Goal: Task Accomplishment & Management: Use online tool/utility

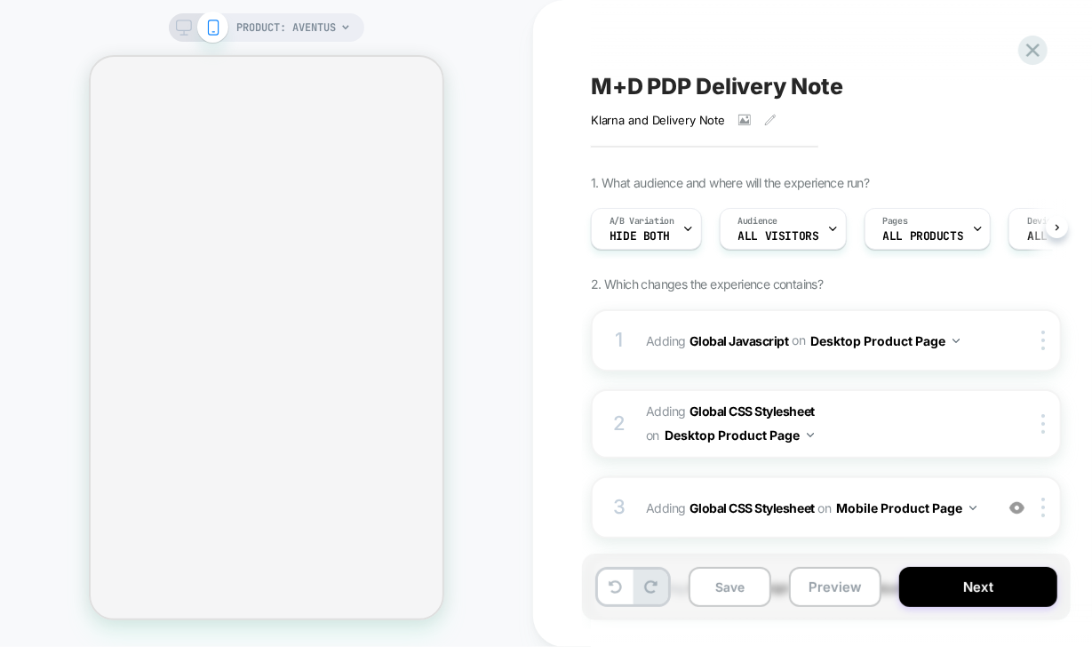
click at [686, 233] on icon at bounding box center [688, 229] width 12 height 12
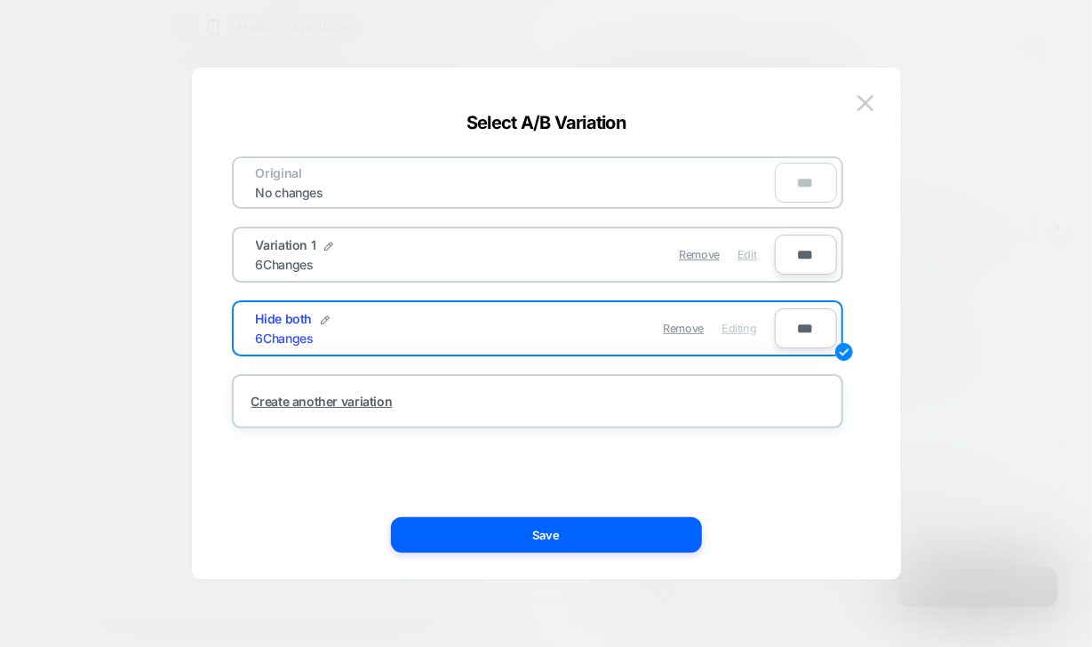
click at [747, 251] on span "Edit" at bounding box center [746, 254] width 19 height 13
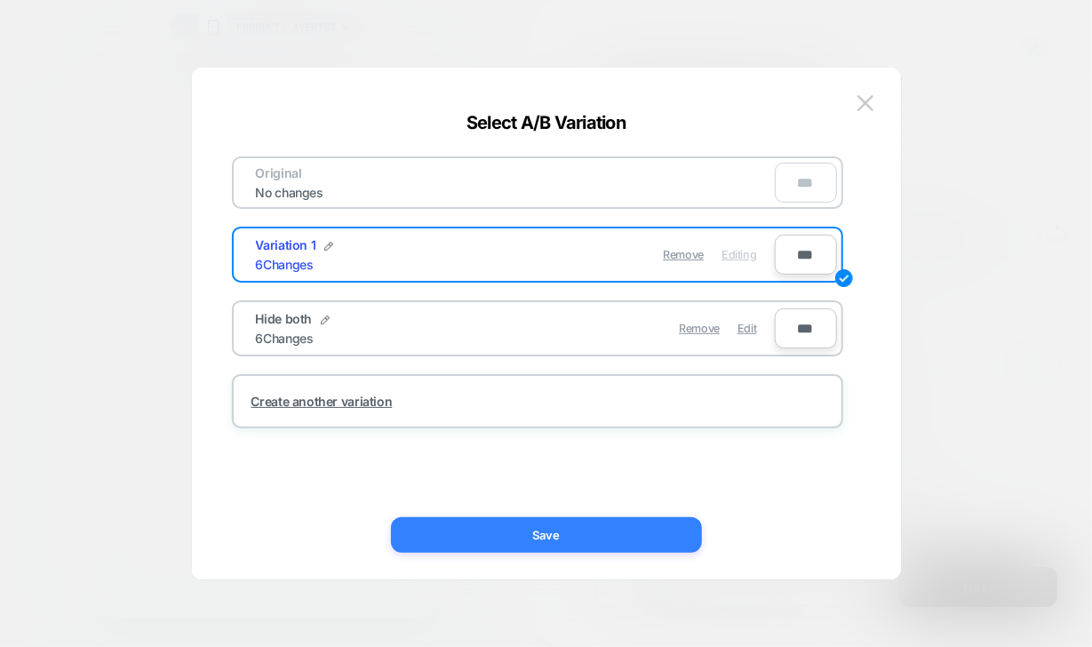
click at [603, 531] on button "Save" at bounding box center [546, 535] width 311 height 36
click at [603, 531] on div "3 Adding Global Javascript on Desktop Product Page Copy to Mobile Target All De…" at bounding box center [826, 514] width 471 height 62
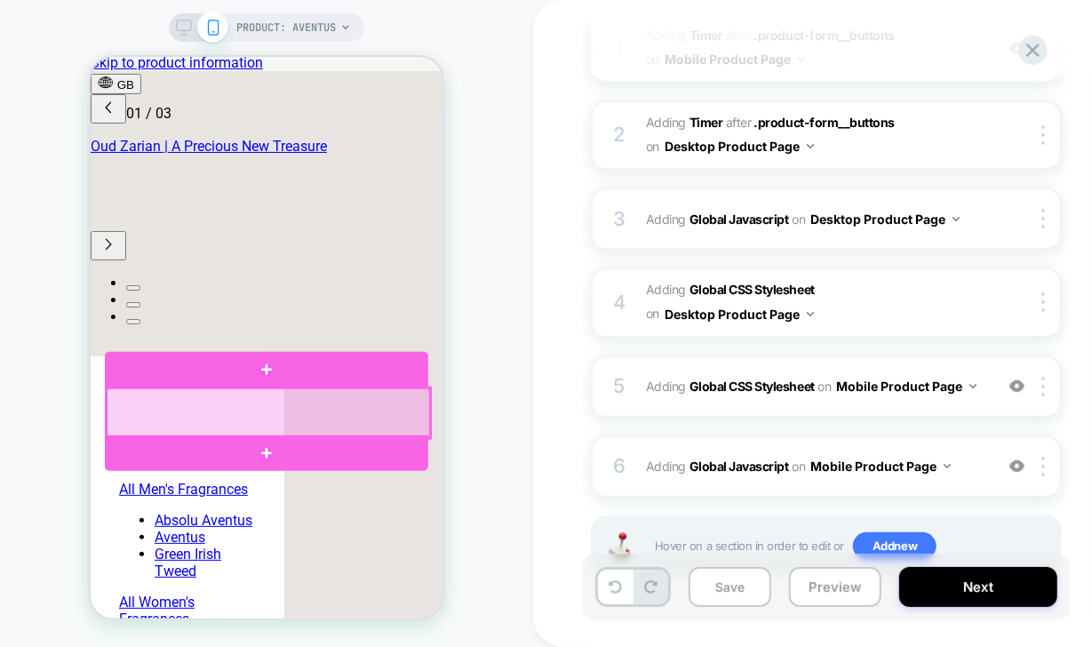
click at [399, 421] on div at bounding box center [267, 412] width 323 height 50
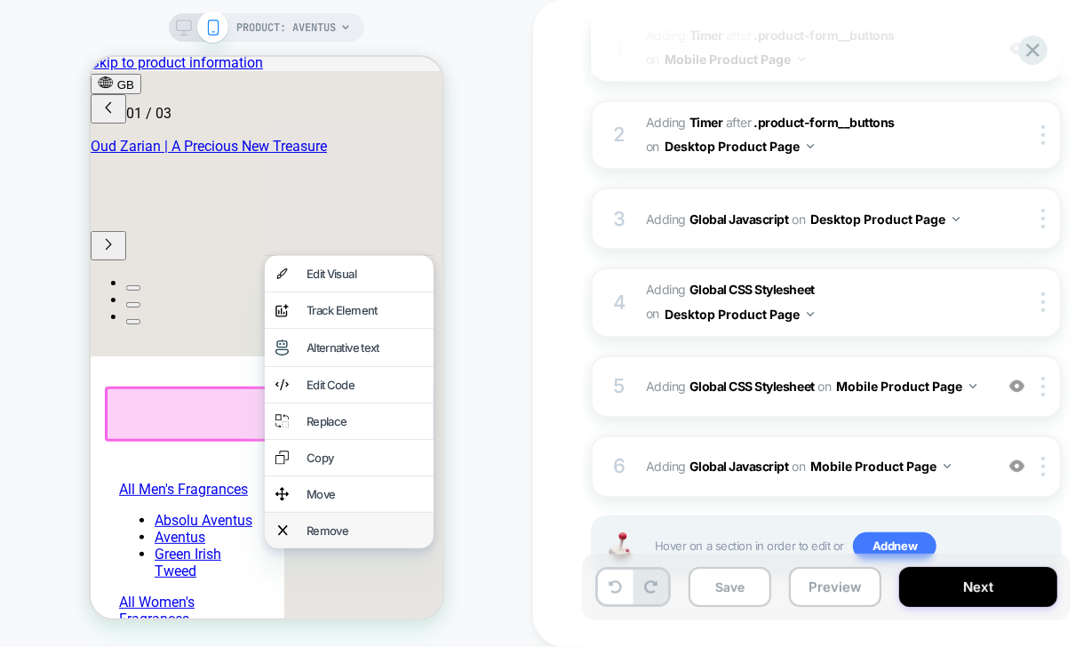
click at [357, 537] on div "Remove" at bounding box center [364, 529] width 116 height 14
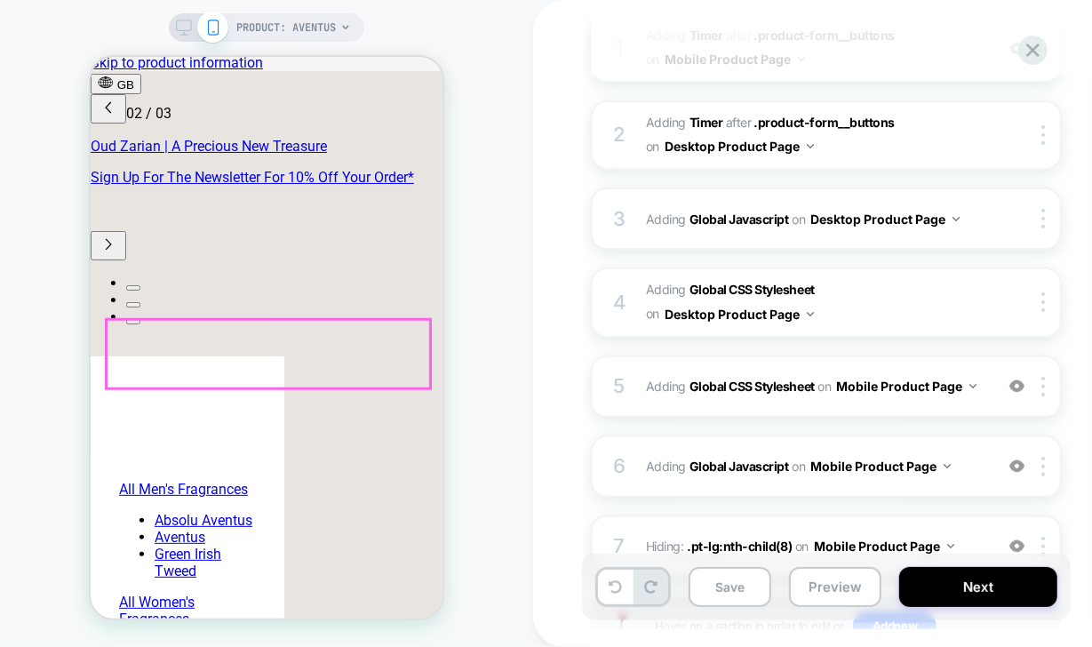
scroll to position [0, 281]
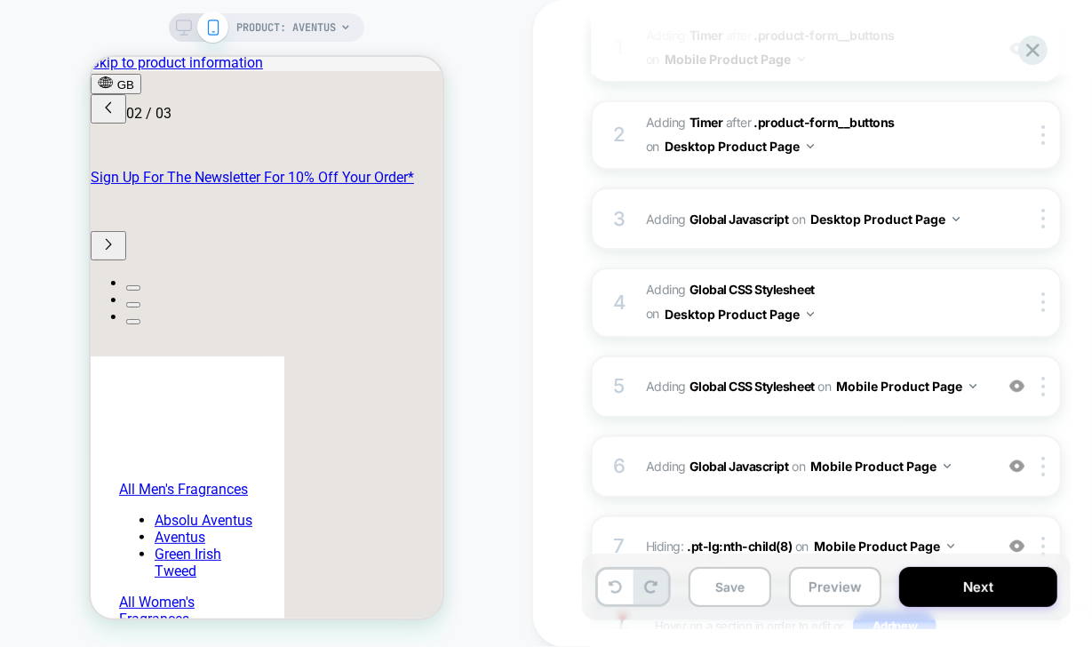
click at [189, 22] on rect at bounding box center [184, 25] width 15 height 10
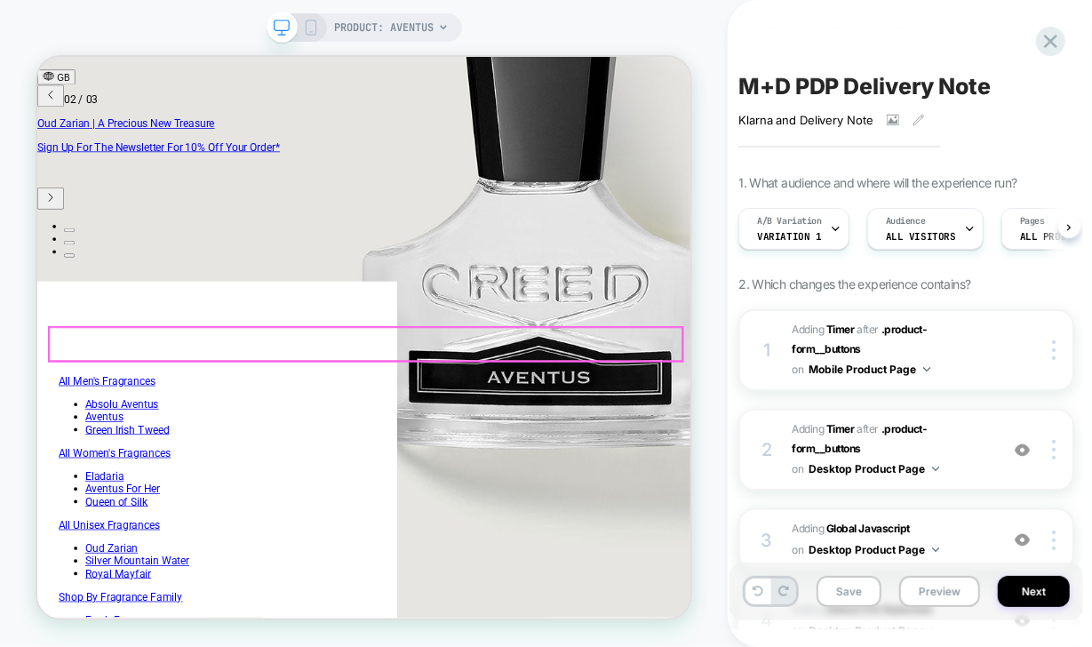
scroll to position [0, 711]
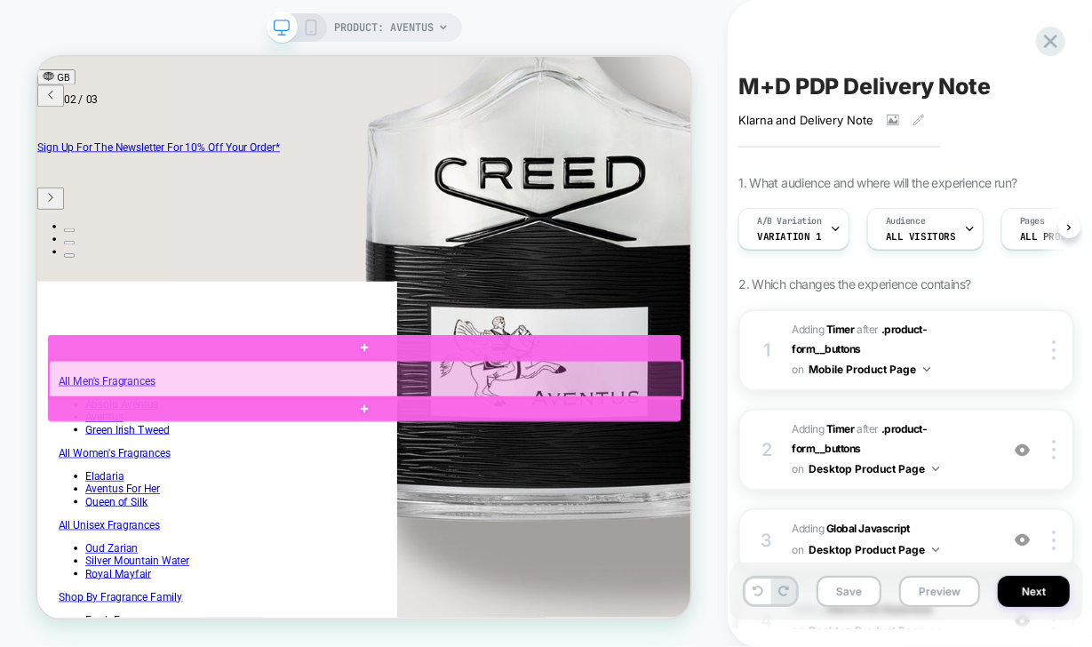
click at [634, 480] on div at bounding box center [474, 486] width 844 height 50
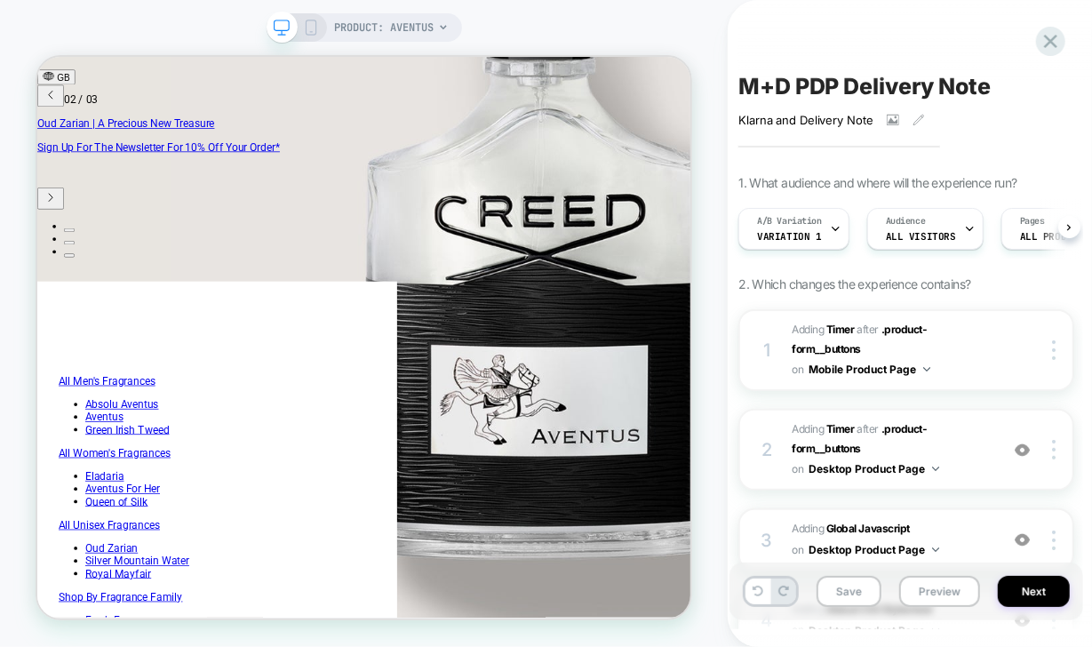
scroll to position [0, 0]
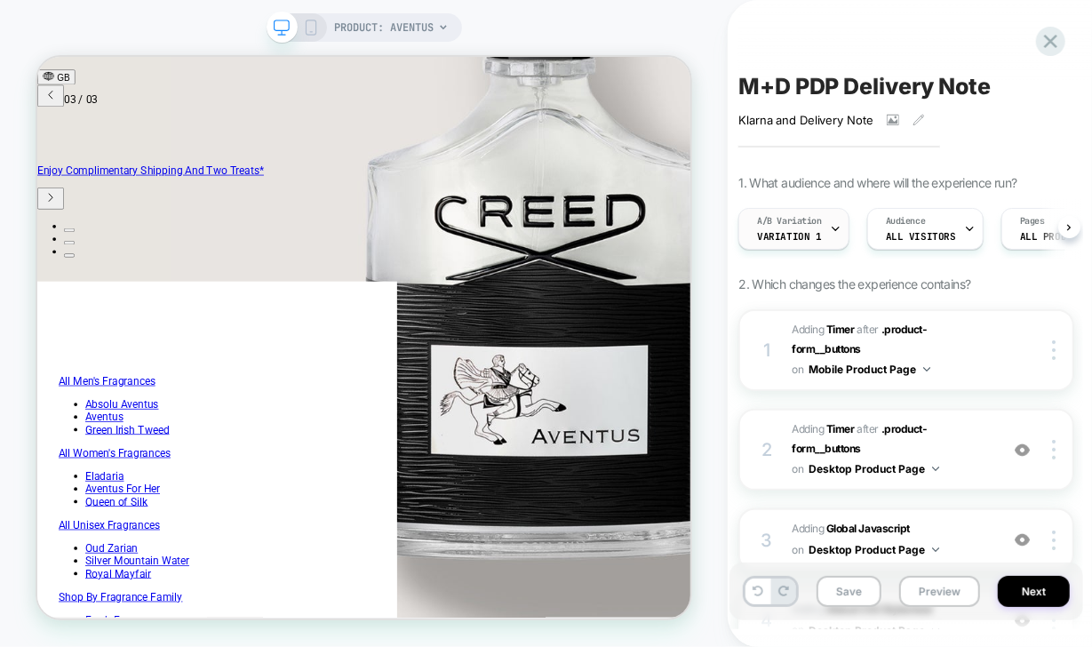
click at [812, 241] on span "Variation 1" at bounding box center [789, 236] width 64 height 12
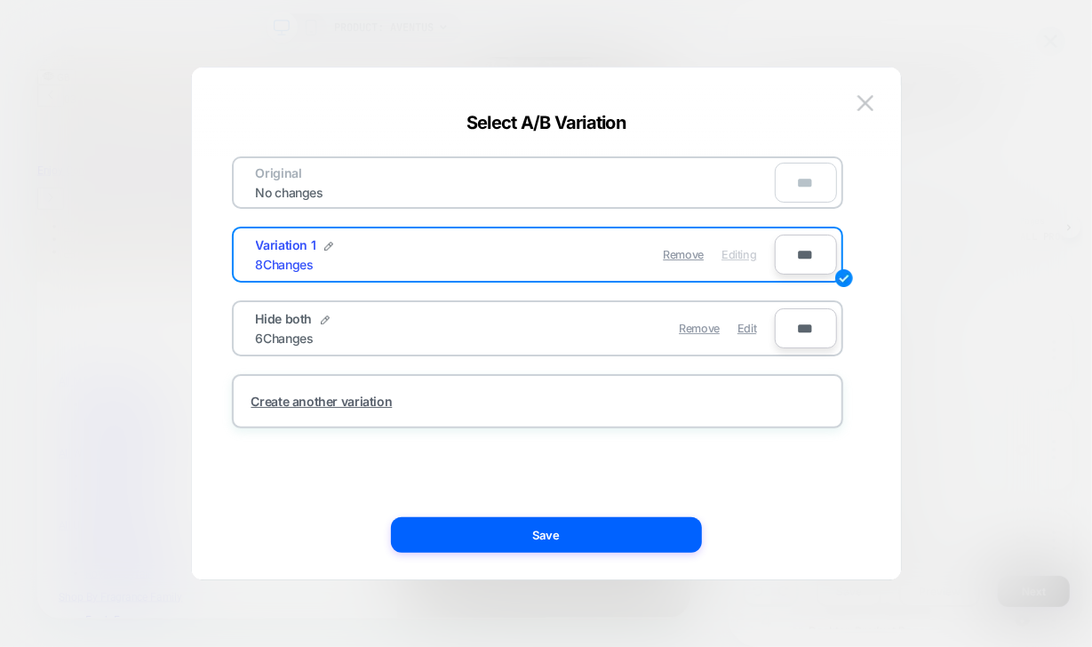
scroll to position [0, 1422]
click at [872, 99] on img at bounding box center [865, 102] width 16 height 15
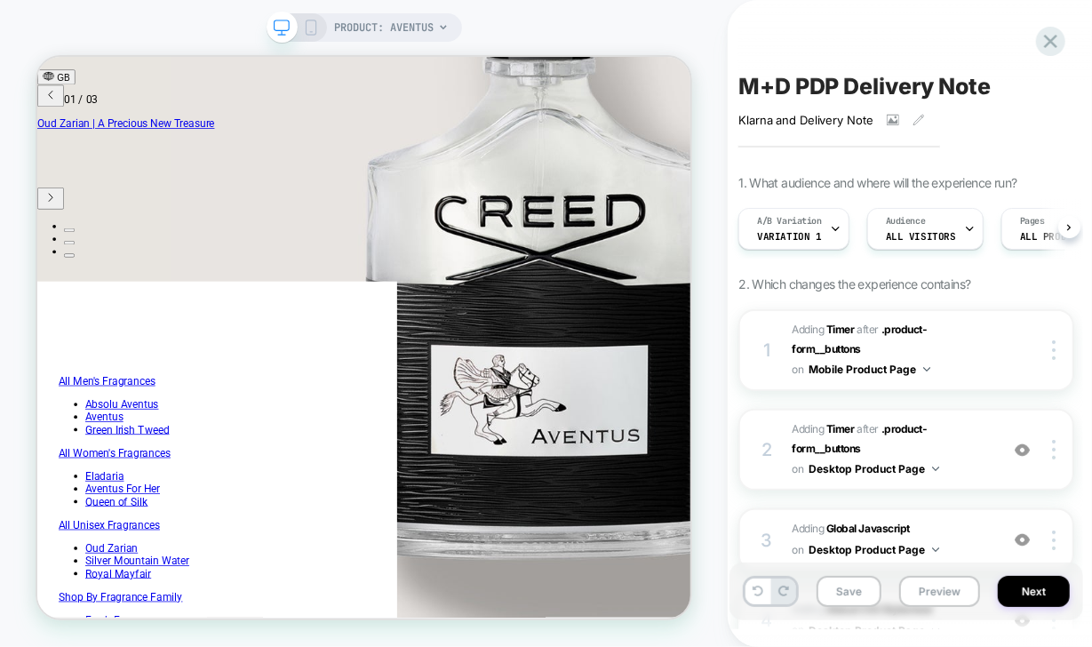
scroll to position [0, 0]
click at [919, 590] on button "Preview" at bounding box center [939, 591] width 81 height 31
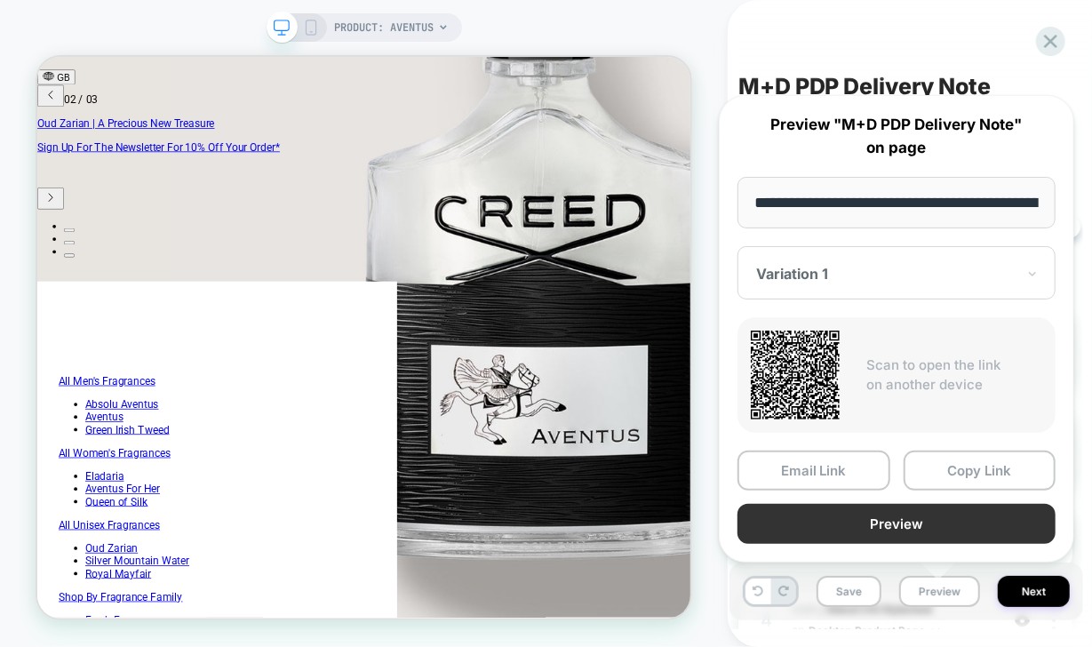
click at [938, 526] on button "Preview" at bounding box center [896, 524] width 318 height 40
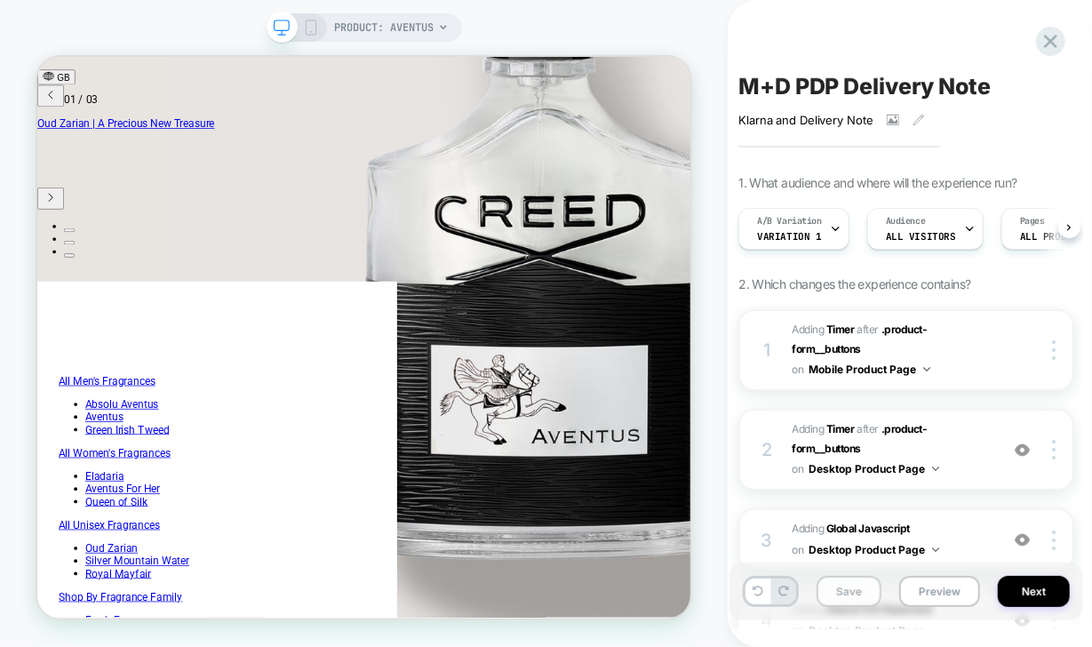
click at [833, 596] on button "Save" at bounding box center [848, 591] width 65 height 31
